Goal: Browse casually: Explore the website without a specific task or goal

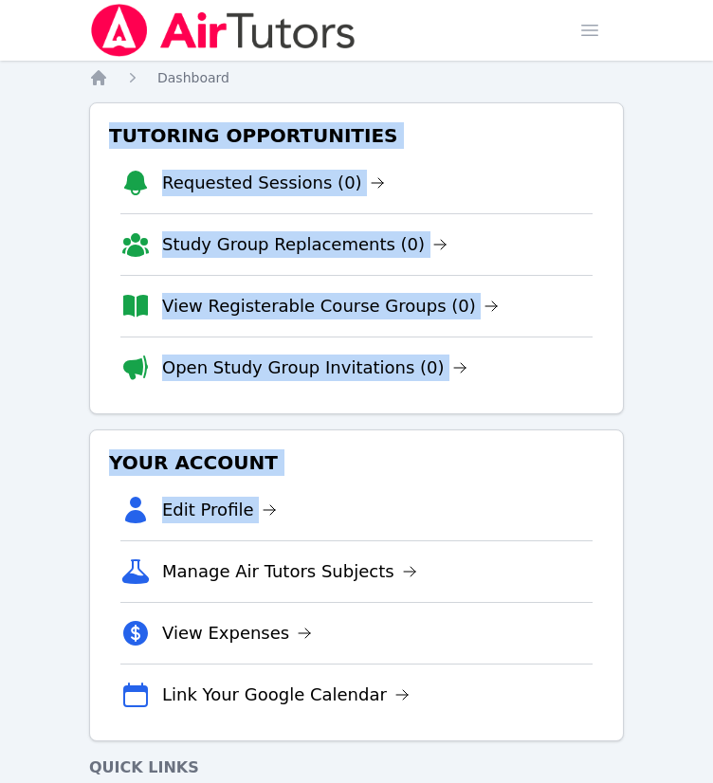
click at [46, 549] on div "Home Sessions Study Groups Students Messages Open user menu KeAndrea Baldwin Op…" at bounding box center [356, 472] width 713 height 944
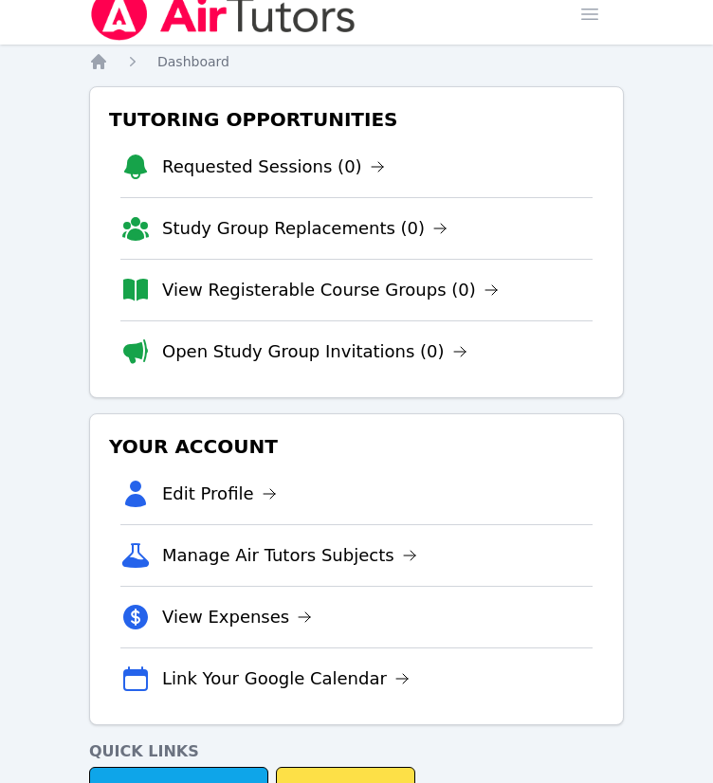
scroll to position [19, 0]
